Goal: Task Accomplishment & Management: Manage account settings

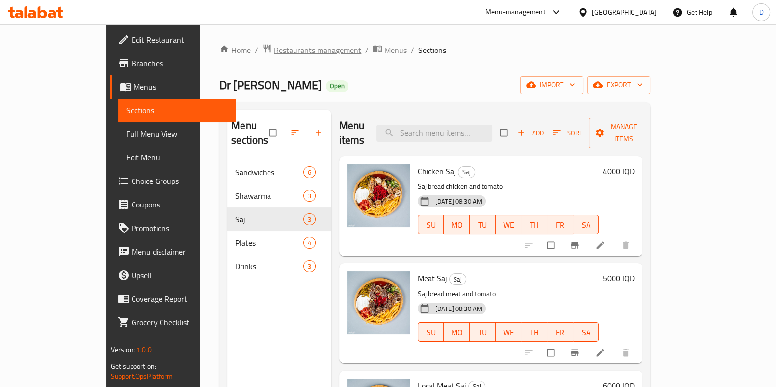
click at [284, 52] on span "Restaurants management" at bounding box center [317, 50] width 87 height 12
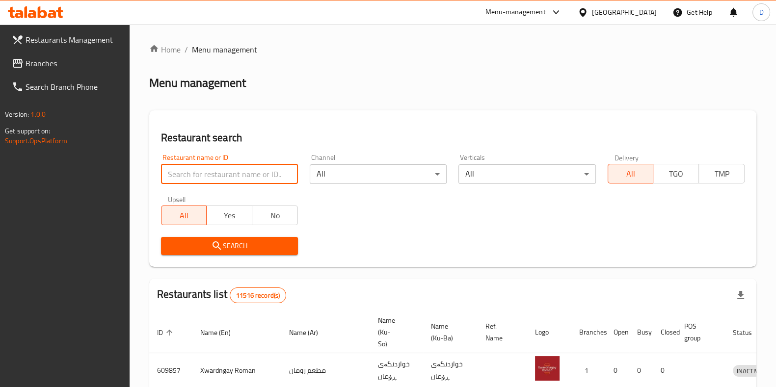
click at [268, 167] on input "search" at bounding box center [229, 174] width 137 height 20
type input "seven fri"
click button "Search" at bounding box center [229, 246] width 137 height 18
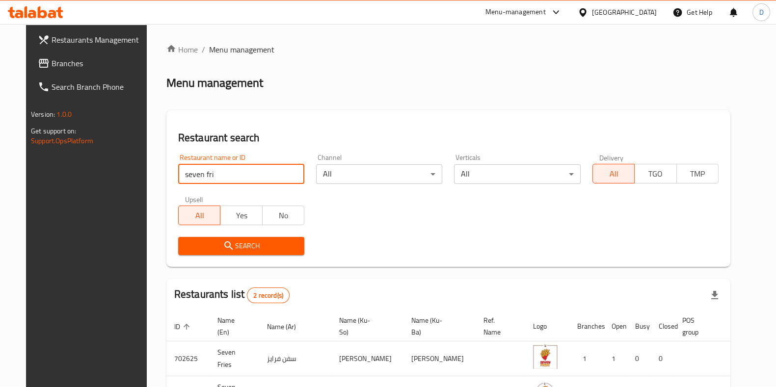
scroll to position [77, 0]
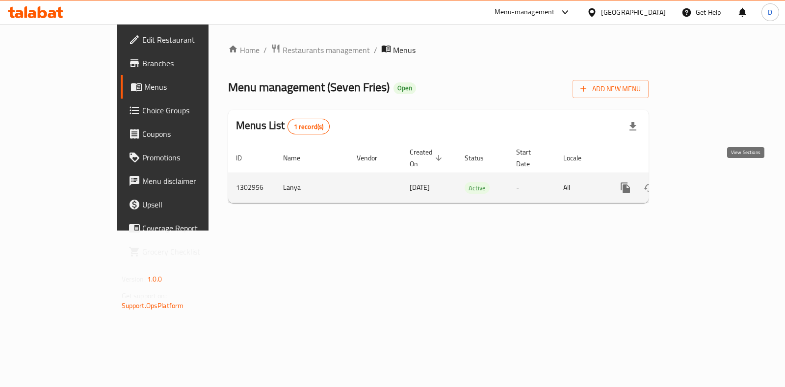
click at [702, 182] on icon "enhanced table" at bounding box center [696, 188] width 12 height 12
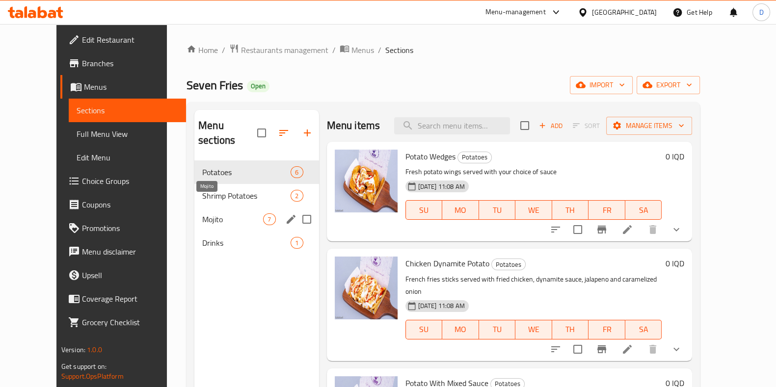
click at [225, 213] on span "Mojito" at bounding box center [232, 219] width 61 height 12
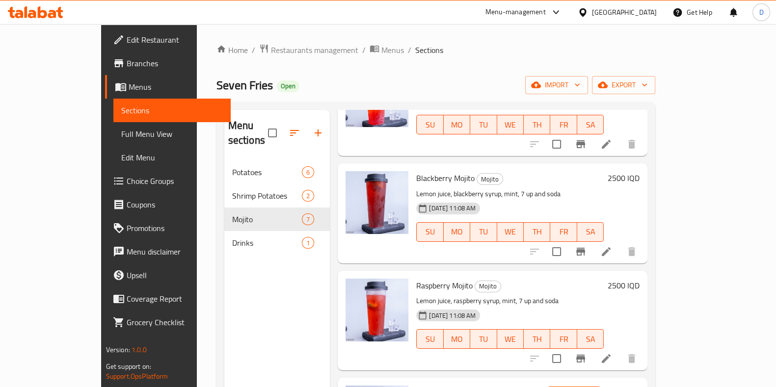
scroll to position [387, 0]
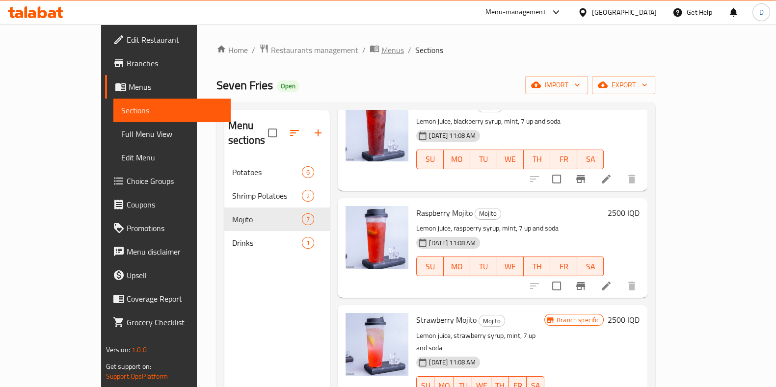
click at [381, 54] on span "Menus" at bounding box center [392, 50] width 23 height 12
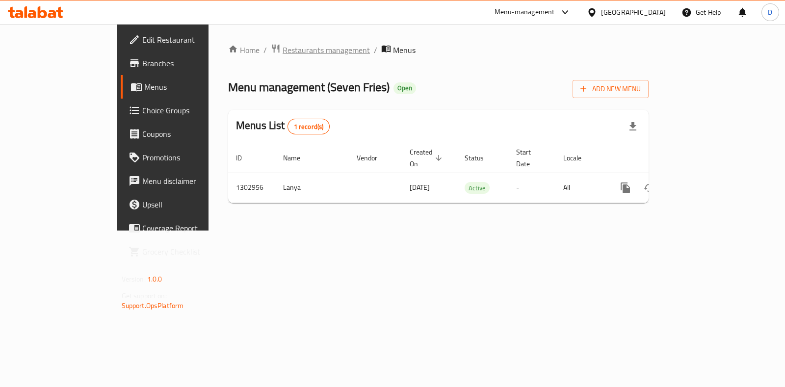
click at [283, 53] on span "Restaurants management" at bounding box center [326, 50] width 87 height 12
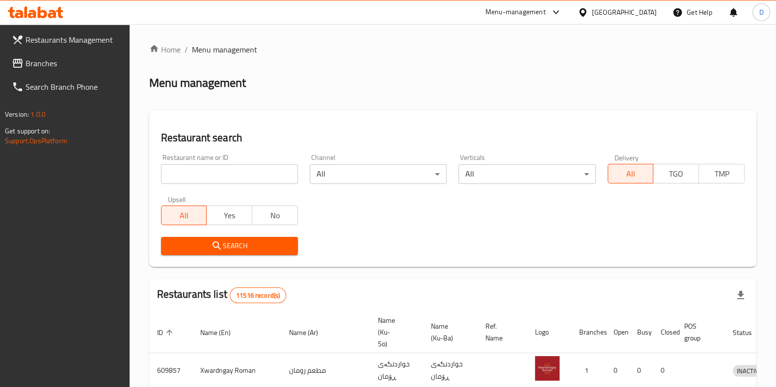
click at [248, 195] on div "Upsell All Yes No" at bounding box center [229, 210] width 149 height 41
click at [244, 178] on input "search" at bounding box center [229, 174] width 137 height 20
type input "seven fries"
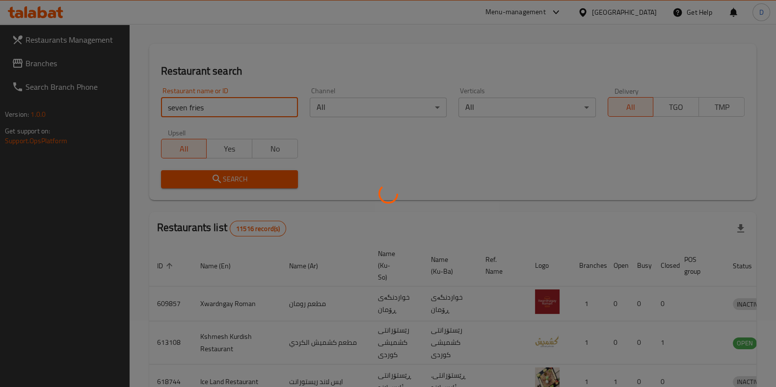
scroll to position [77, 0]
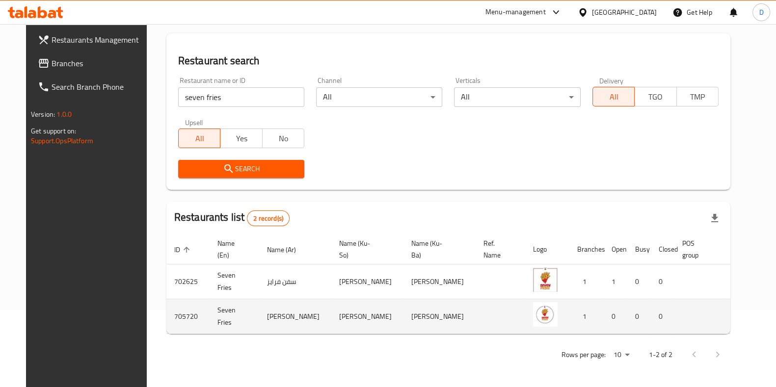
click at [775, 316] on icon "enhanced table" at bounding box center [789, 317] width 11 height 8
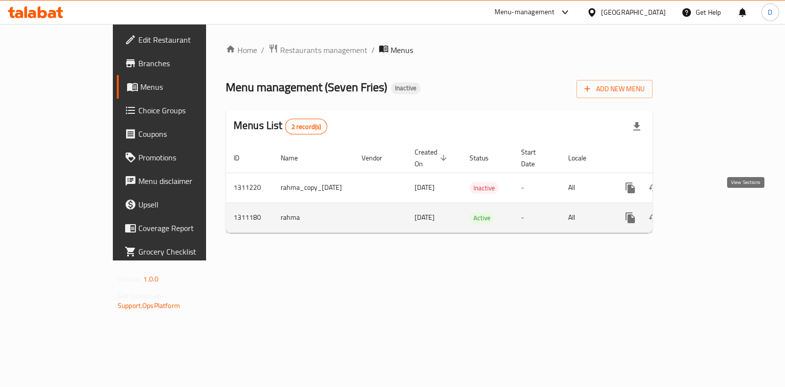
click at [707, 212] on icon "enhanced table" at bounding box center [701, 218] width 12 height 12
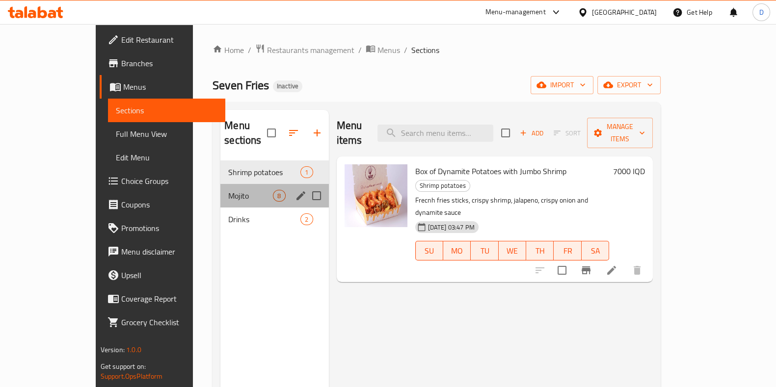
click at [234, 190] on div "Mojito 8" at bounding box center [274, 196] width 108 height 24
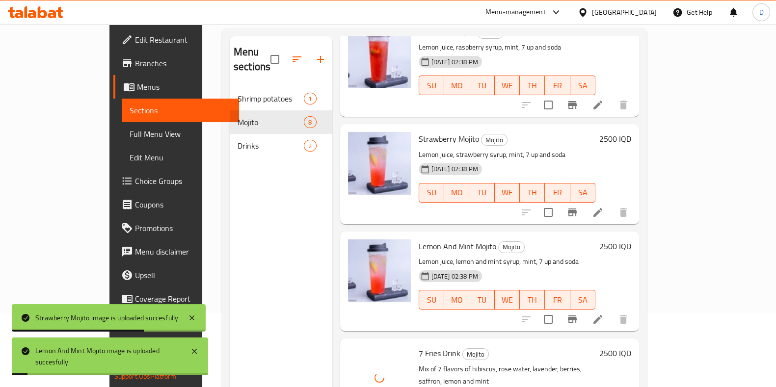
scroll to position [66, 0]
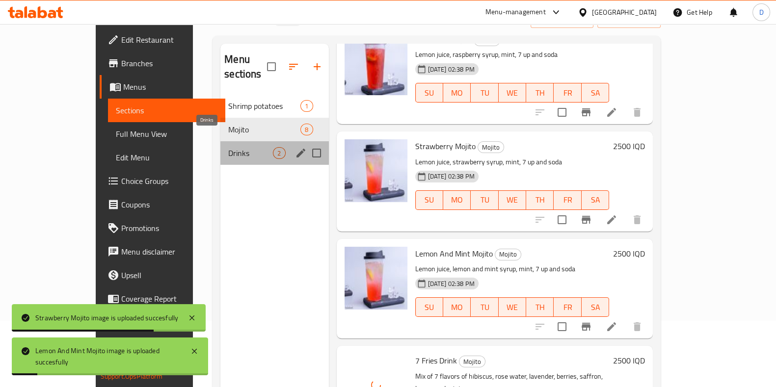
click at [236, 147] on span "Drinks" at bounding box center [250, 153] width 45 height 12
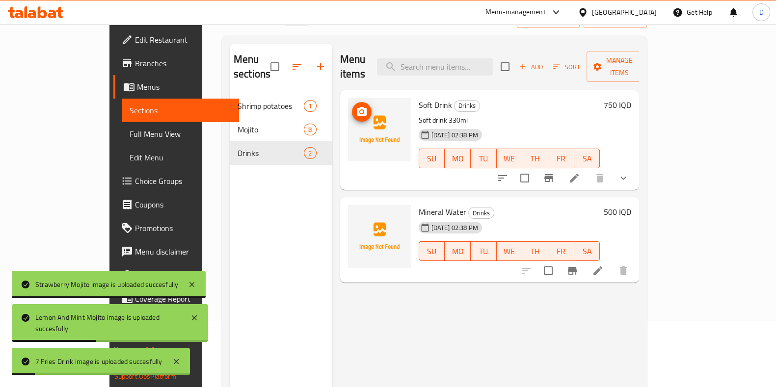
click at [353, 133] on img at bounding box center [379, 129] width 63 height 63
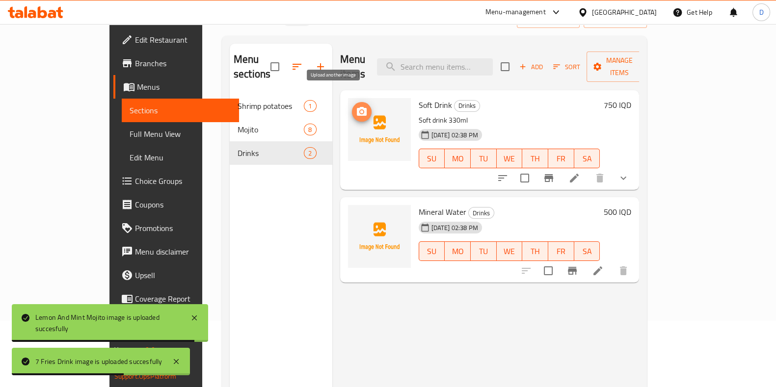
drag, startPoint x: 329, startPoint y: 100, endPoint x: 332, endPoint y: 127, distance: 26.6
click at [348, 127] on div at bounding box center [379, 129] width 63 height 63
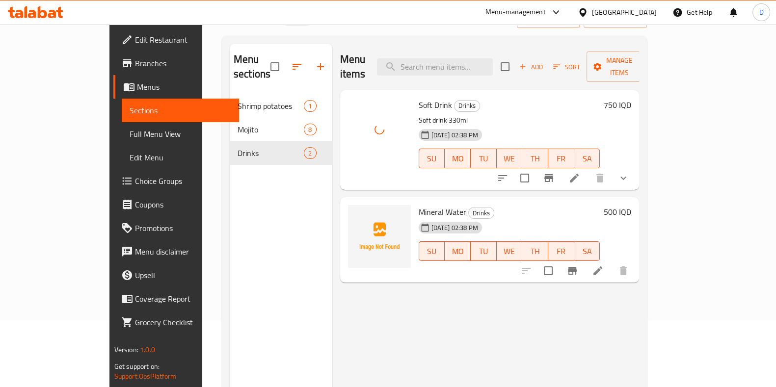
click at [435, 176] on div "Menu items Add Sort Manage items Soft Drink Drinks Soft drink 330ml [DATE] 02:3…" at bounding box center [485, 237] width 307 height 387
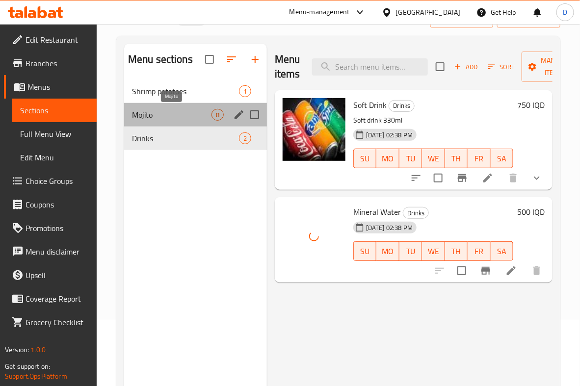
click at [189, 115] on span "Mojito" at bounding box center [171, 115] width 79 height 12
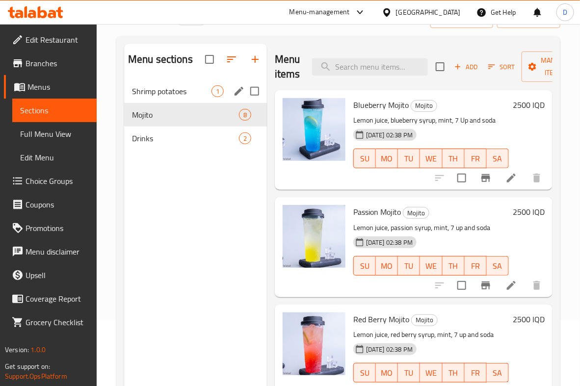
click at [191, 102] on div "Shrimp potatoes 1" at bounding box center [195, 91] width 143 height 24
